Goal: Entertainment & Leisure: Browse casually

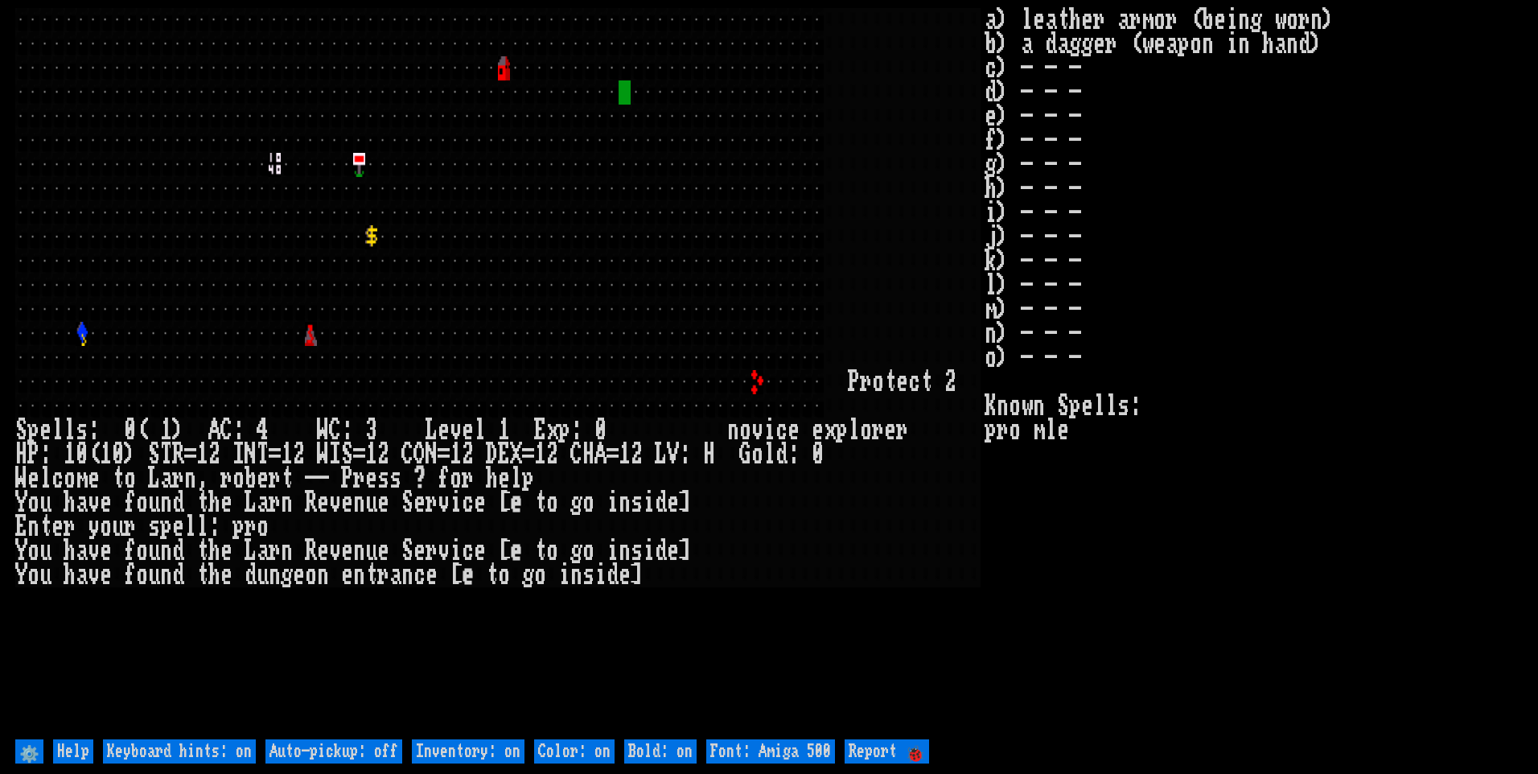
click at [392, 745] on off "Auto-pickup: off" at bounding box center [333, 751] width 137 height 24
type off "Auto-pickup: on"
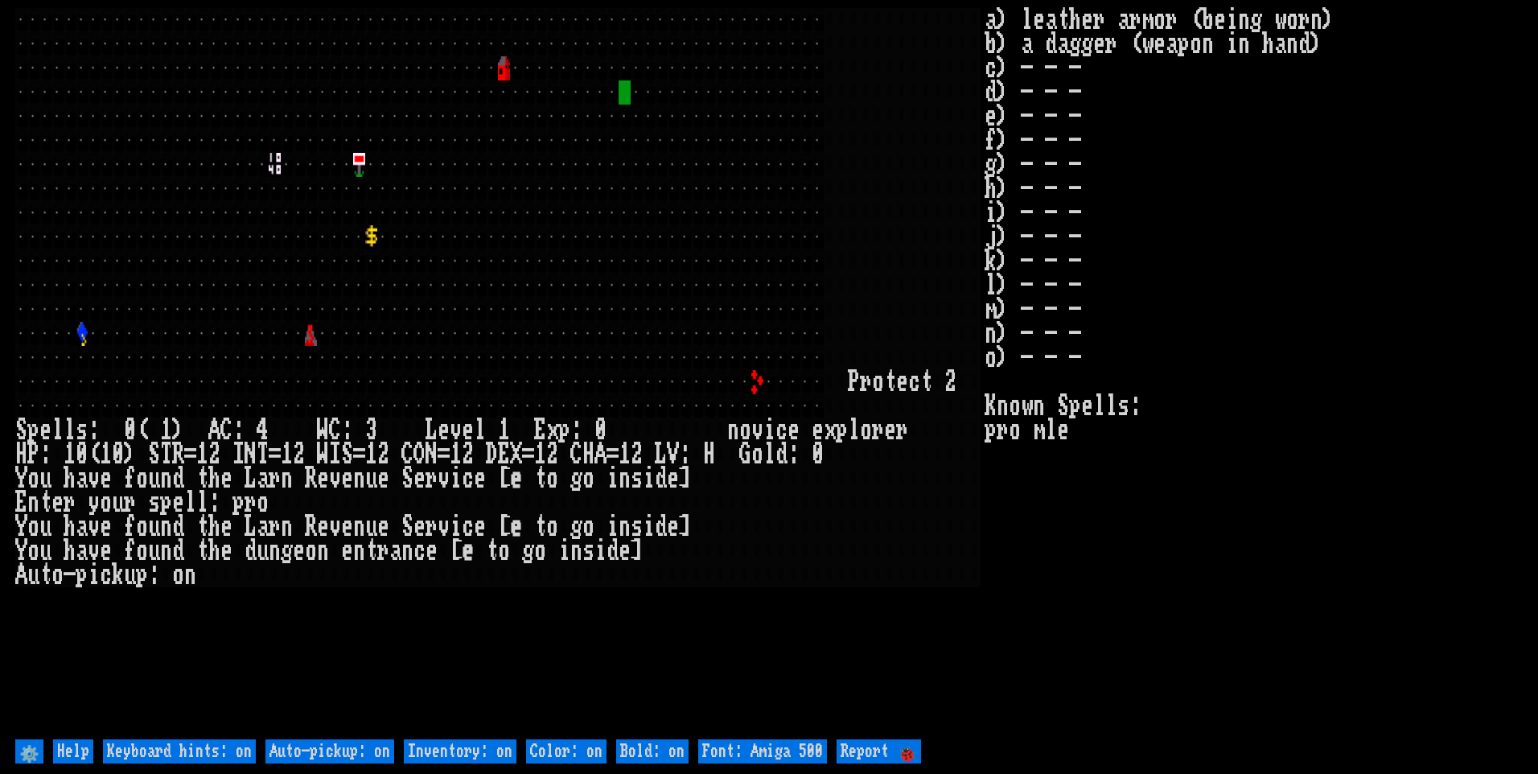
click at [462, 750] on on "Inventory: on" at bounding box center [460, 751] width 113 height 24
type on "Inventory: off"
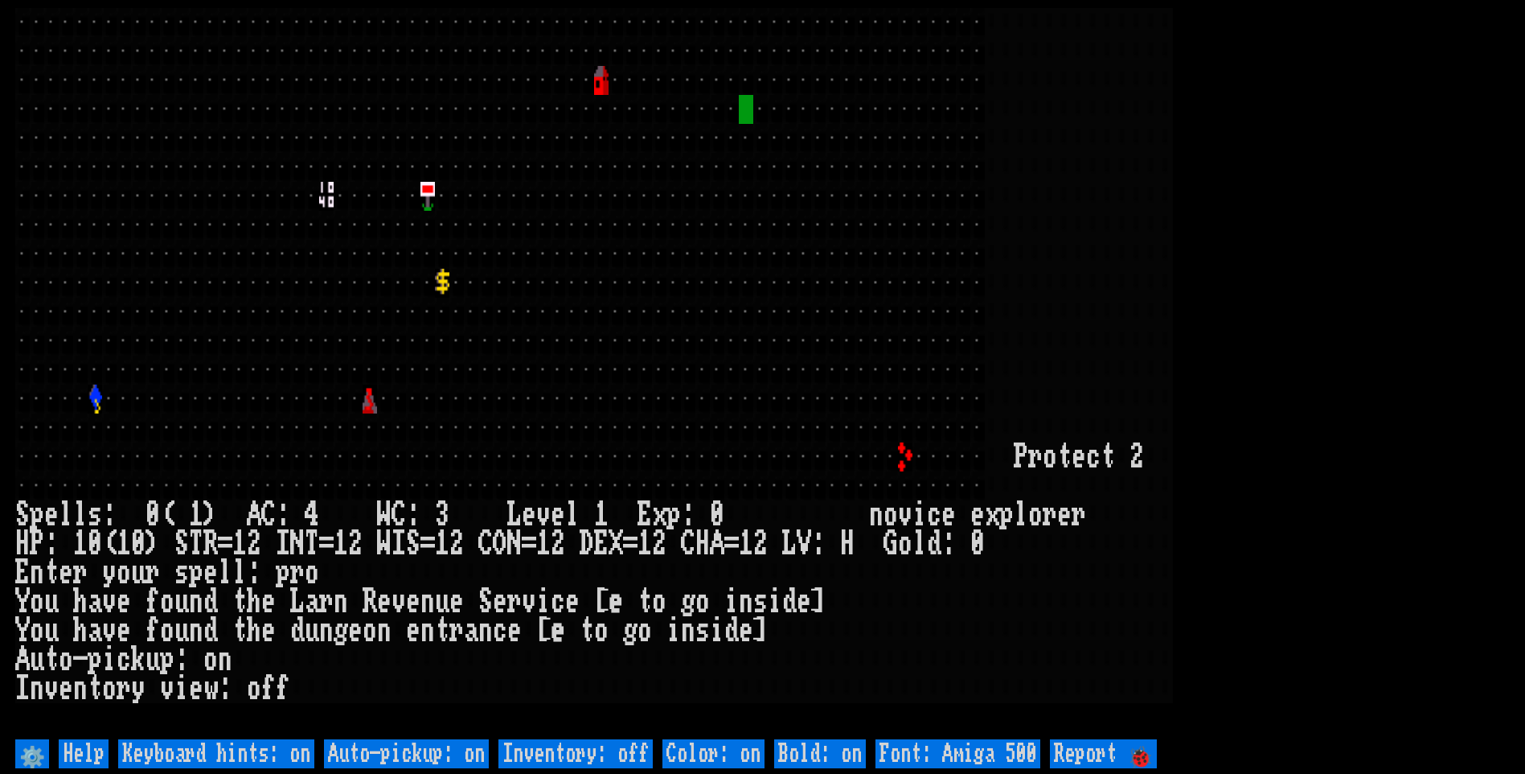
click at [1005, 756] on 500 "Font: Amiga 500" at bounding box center [958, 753] width 165 height 29
type 500 "Font: Amiga 1200"
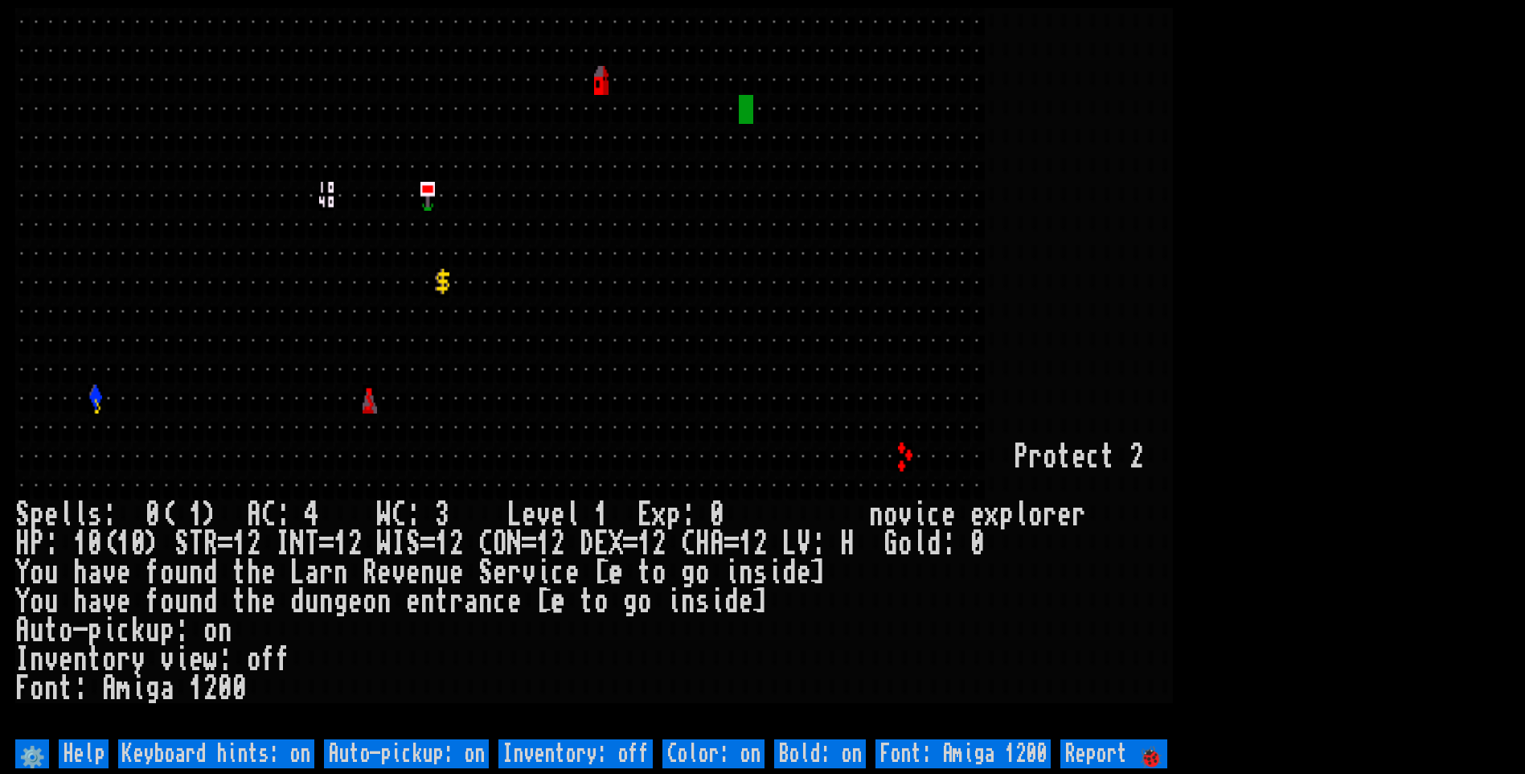
click at [1410, 158] on larn at bounding box center [762, 371] width 1495 height 727
